Goal: Task Accomplishment & Management: Use online tool/utility

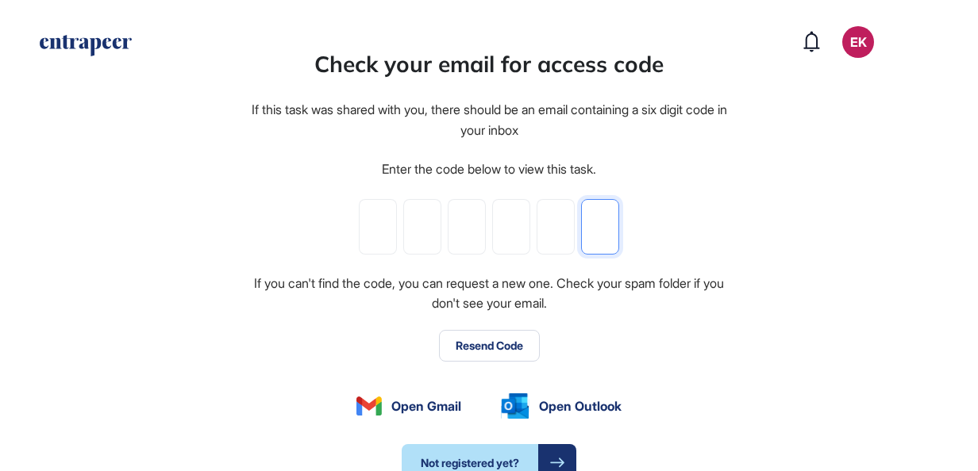
paste input "*"
type input "*"
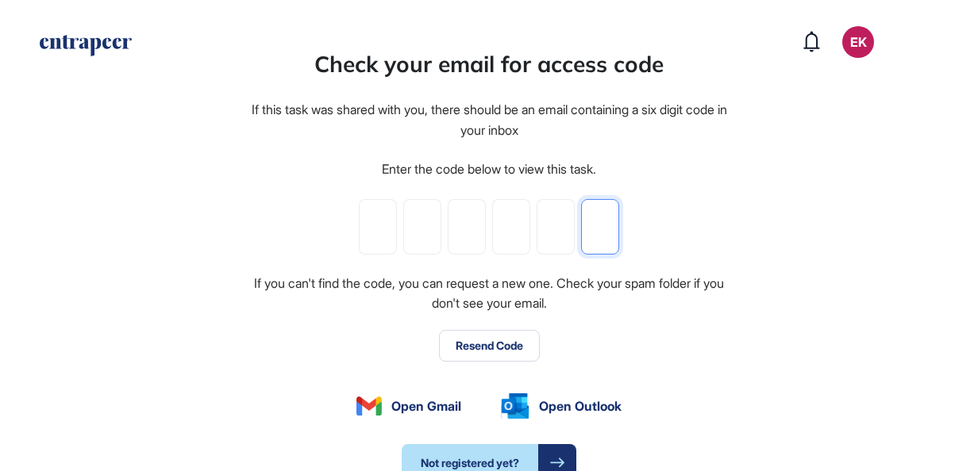
type input "*"
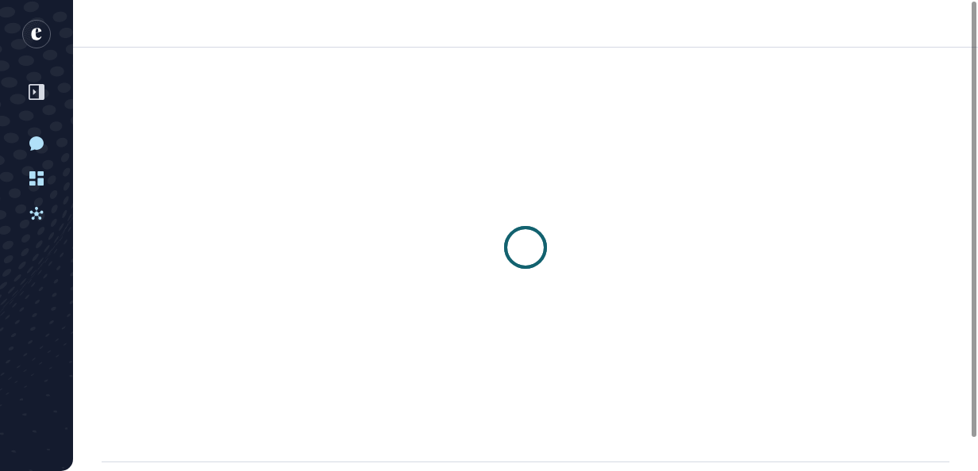
scroll to position [1, 1]
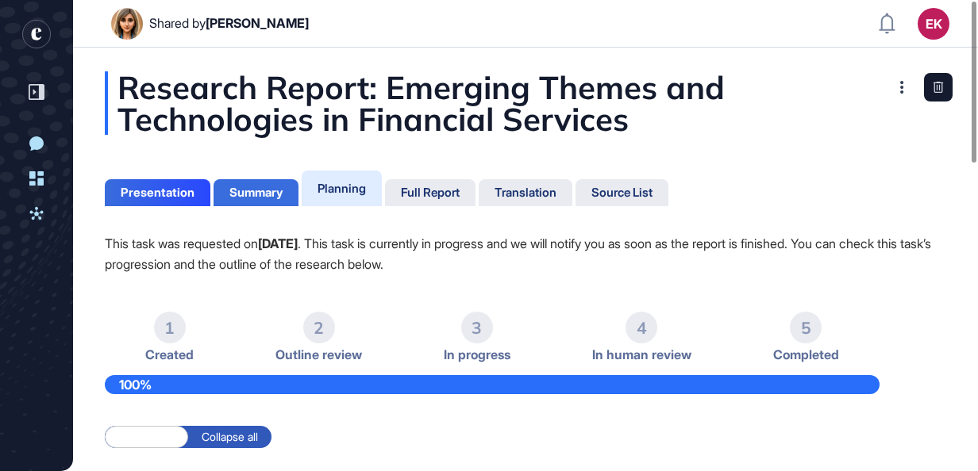
click at [235, 183] on div "Summary" at bounding box center [255, 192] width 85 height 27
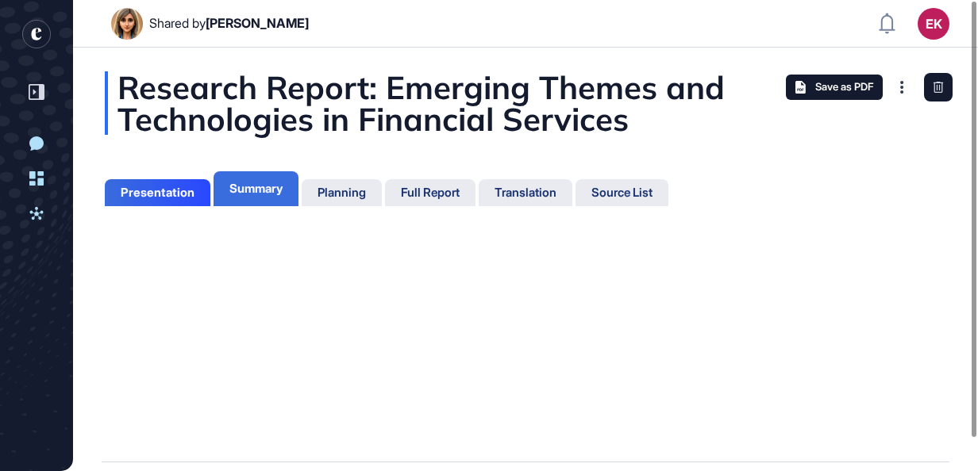
scroll to position [6, 1]
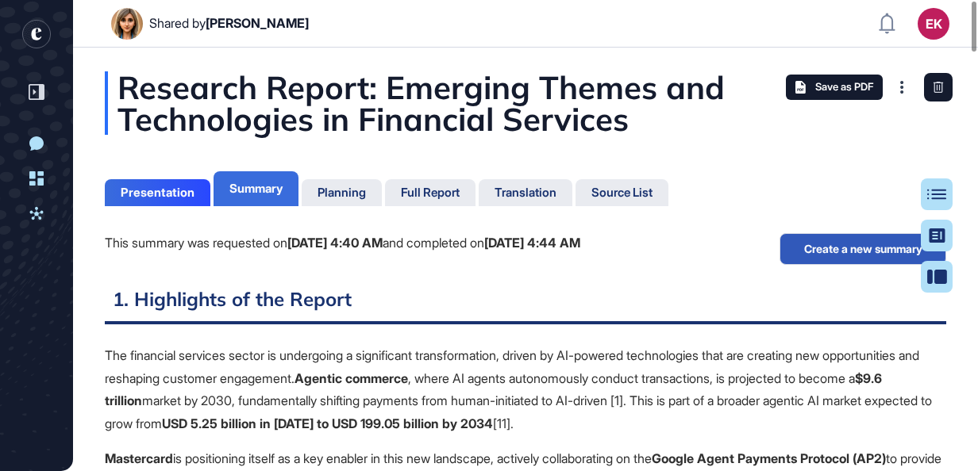
scroll to position [6, 1]
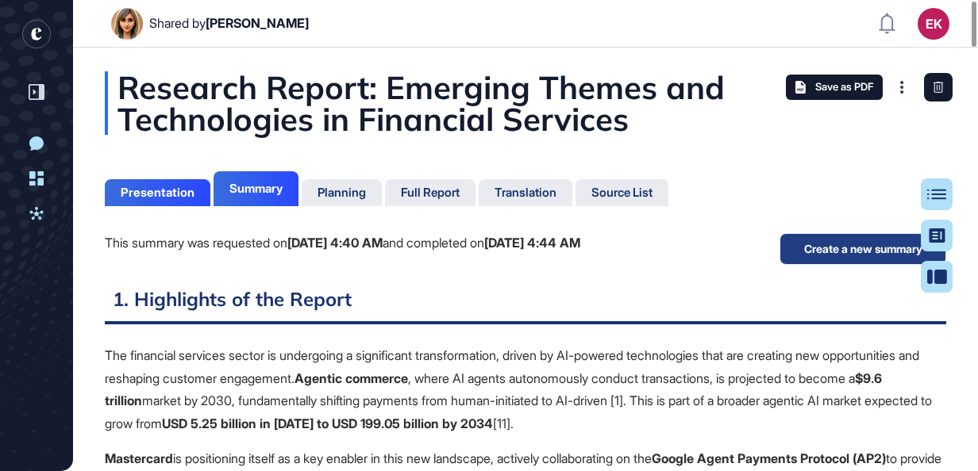
click at [821, 252] on button "Create a new summary" at bounding box center [862, 249] width 167 height 32
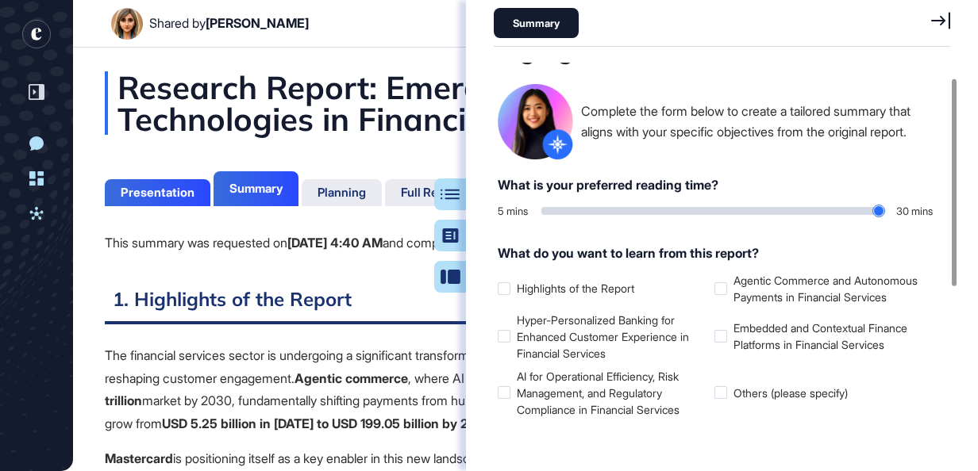
scroll to position [29, 0]
drag, startPoint x: 549, startPoint y: 213, endPoint x: 602, endPoint y: 221, distance: 53.1
click at [602, 214] on input "range" at bounding box center [712, 210] width 343 height 8
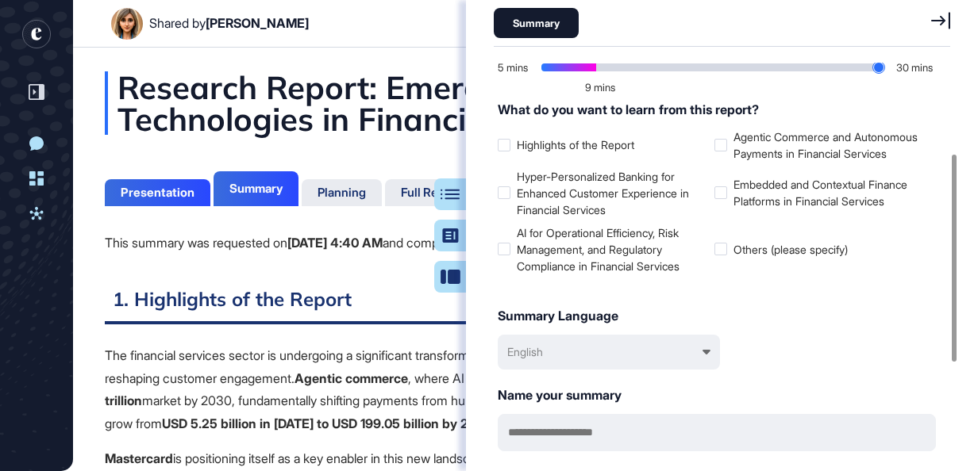
scroll to position [171, 0]
click at [611, 199] on label "Hyper-Personalized Banking for Enhanced Customer Experience in Financial Servic…" at bounding box center [603, 194] width 210 height 50
click at [564, 256] on label "AI for Operational Efficiency, Risk Management, and Regulatory Compliance in Fi…" at bounding box center [603, 250] width 210 height 50
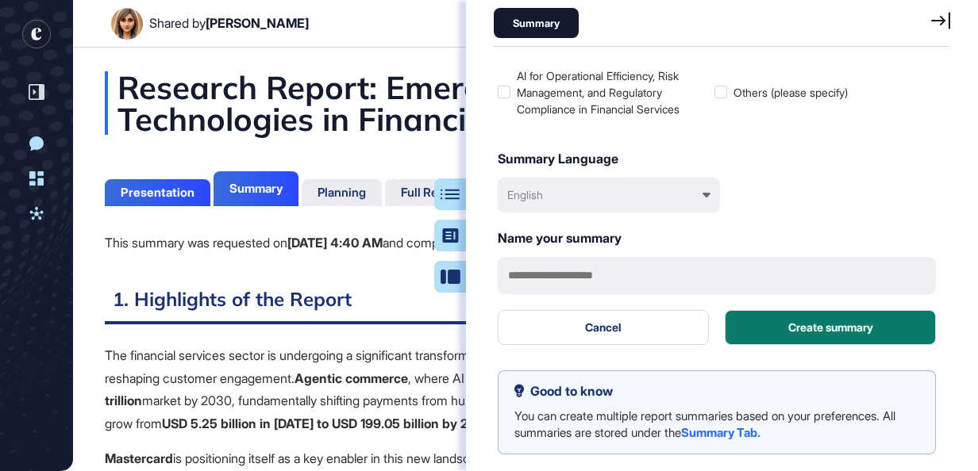
click at [402, 37] on header "Shared by [PERSON_NAME] EK Dashboard Profile My Content Request More Data" at bounding box center [489, 24] width 978 height 48
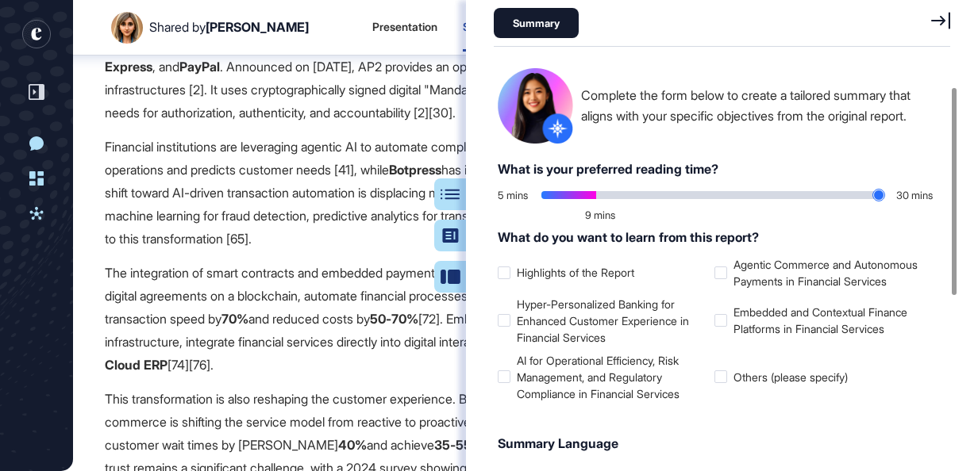
scroll to position [43, 0]
click at [730, 290] on label "Agentic Commerce and Autonomous Payments in Financial Services" at bounding box center [819, 273] width 210 height 33
drag, startPoint x: 611, startPoint y: 203, endPoint x: 588, endPoint y: 196, distance: 24.1
click at [588, 196] on div at bounding box center [712, 197] width 343 height 16
type input "*"
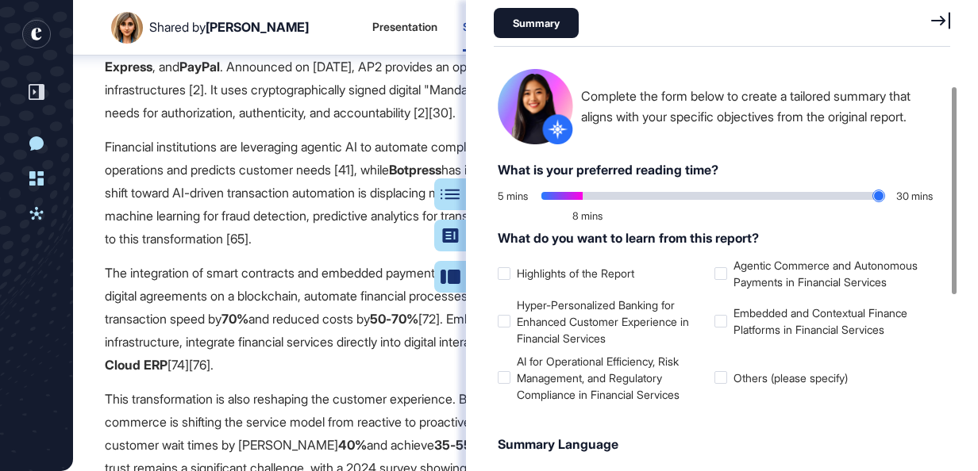
click at [936, 19] on icon at bounding box center [940, 20] width 19 height 17
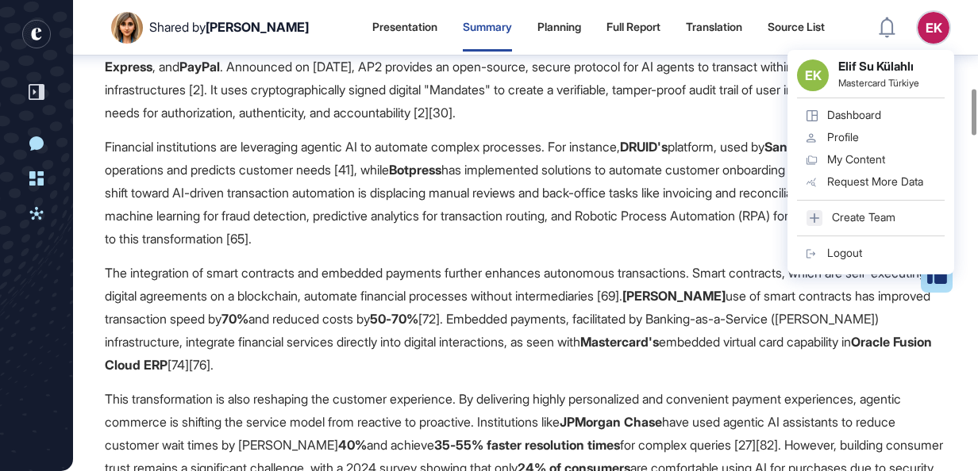
scroll to position [392, 3]
click at [406, 205] on p "Financial institutions are leveraging agentic AI to automate complex processes.…" at bounding box center [525, 193] width 841 height 114
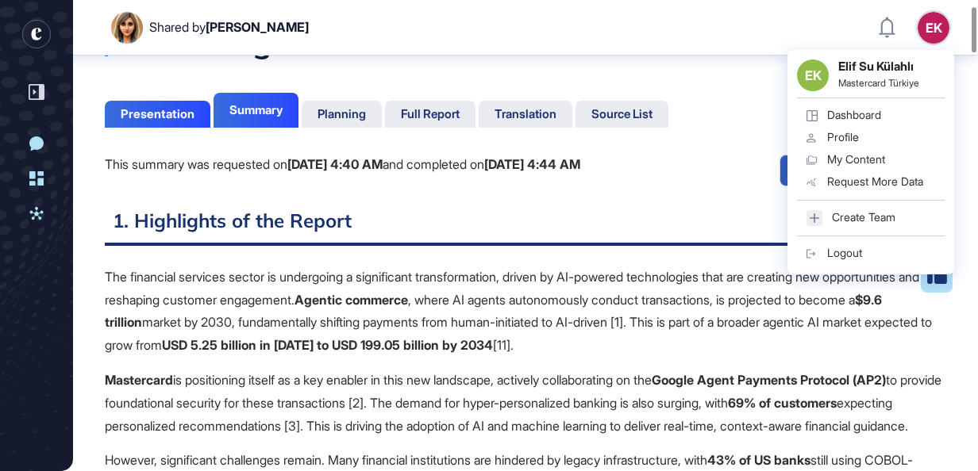
scroll to position [0, 0]
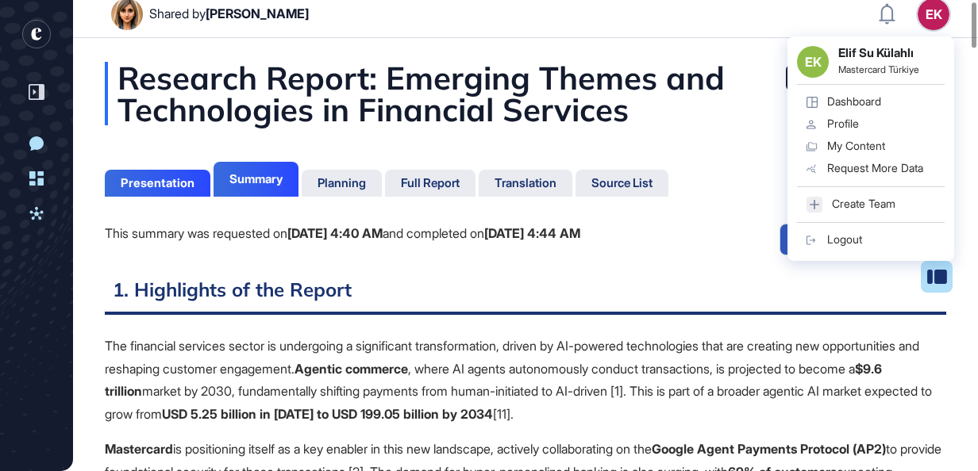
click at [528, 290] on h2 "1. Highlights of the Report" at bounding box center [525, 295] width 841 height 39
click at [529, 113] on div "Research Report: Emerging Themes and Technologies in Financial Services" at bounding box center [525, 93] width 841 height 63
